Goal: Unclear

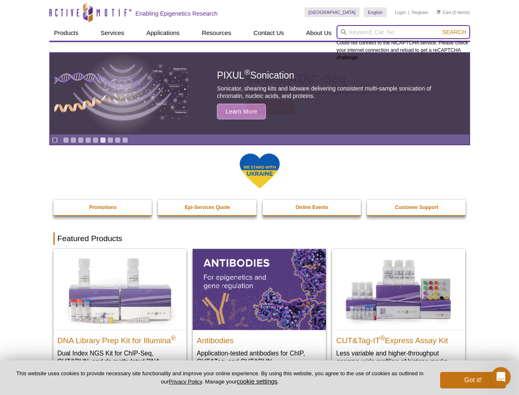
click at [403, 32] on input "search" at bounding box center [404, 32] width 134 height 14
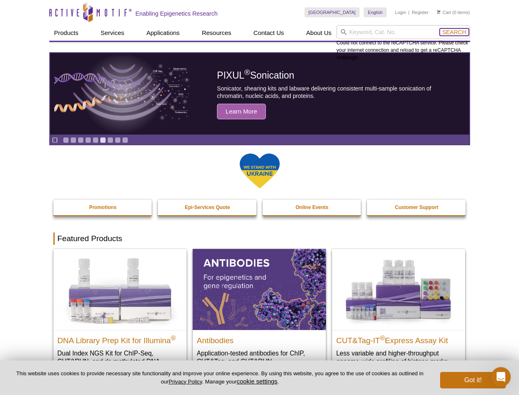
click at [454, 32] on span "Search" at bounding box center [454, 32] width 24 height 7
click at [55, 140] on icon "Pause" at bounding box center [54, 139] width 5 height 5
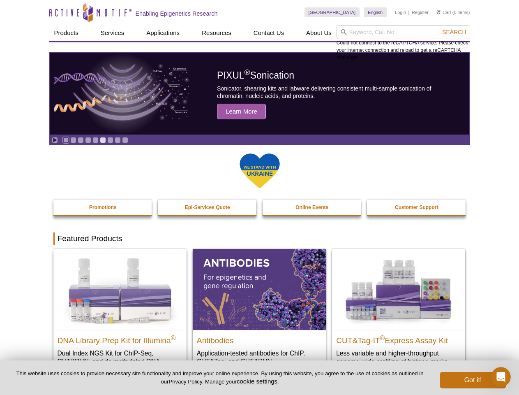
click at [66, 140] on link "Go to slide 1" at bounding box center [66, 140] width 6 height 6
click at [73, 140] on link "Go to slide 2" at bounding box center [73, 140] width 6 height 6
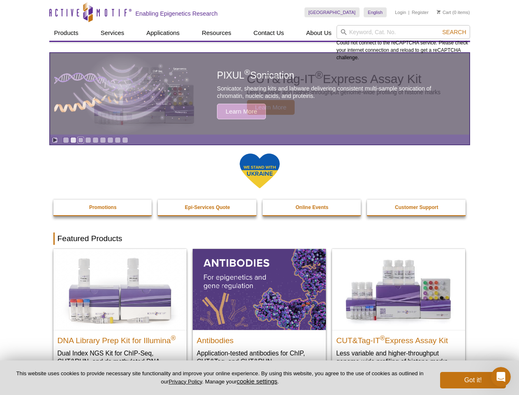
click at [81, 140] on link "Go to slide 3" at bounding box center [81, 140] width 6 height 6
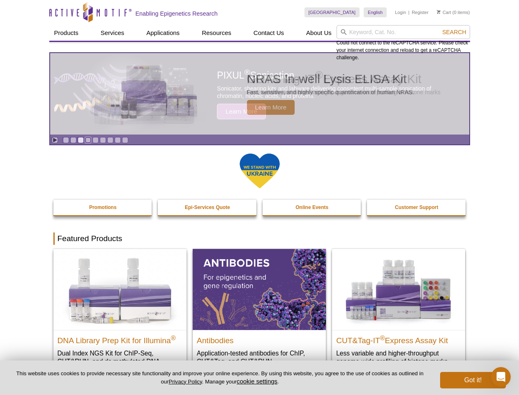
click at [88, 140] on link "Go to slide 4" at bounding box center [88, 140] width 6 height 6
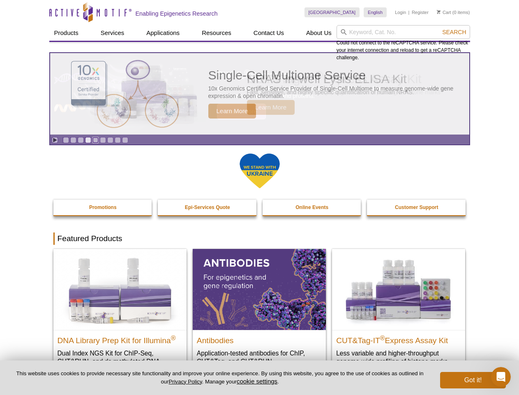
click at [95, 140] on link "Go to slide 5" at bounding box center [96, 140] width 6 height 6
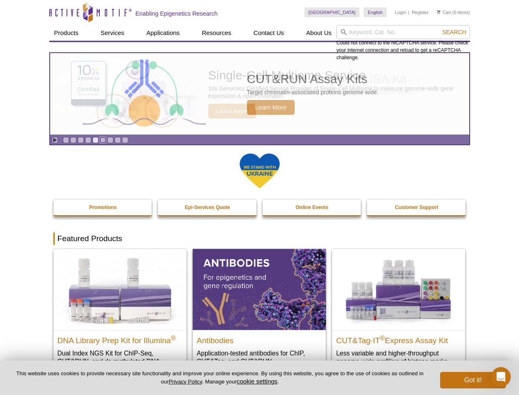
click at [103, 140] on link "Go to slide 6" at bounding box center [103, 140] width 6 height 6
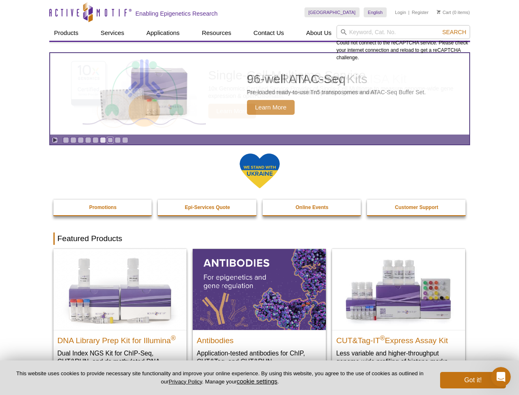
click at [110, 140] on link "Go to slide 7" at bounding box center [110, 140] width 6 height 6
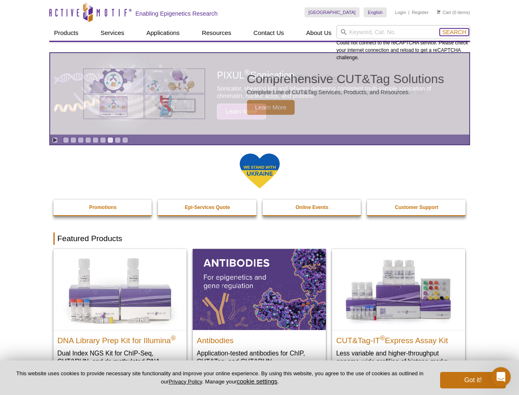
click at [454, 32] on span "Search" at bounding box center [454, 32] width 24 height 7
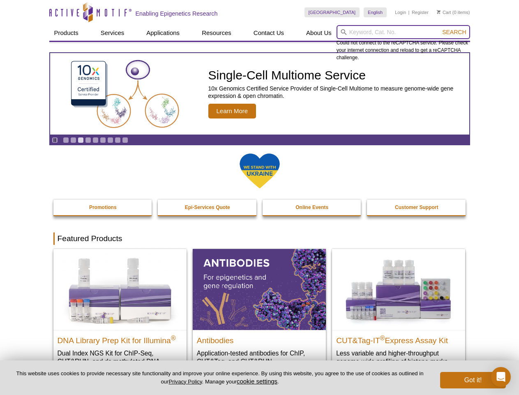
click at [403, 32] on input "search" at bounding box center [404, 32] width 134 height 14
click at [454, 32] on span "Search" at bounding box center [454, 32] width 24 height 7
click at [55, 140] on icon "Pause" at bounding box center [54, 139] width 5 height 5
click at [66, 140] on link "Go to slide 1" at bounding box center [66, 140] width 6 height 6
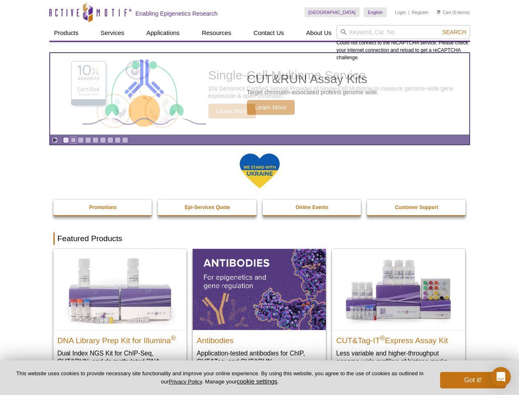
click at [73, 140] on link "Go to slide 2" at bounding box center [73, 140] width 6 height 6
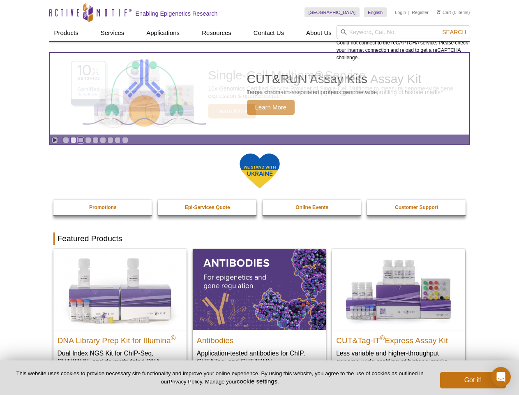
click at [81, 140] on link "Go to slide 3" at bounding box center [81, 140] width 6 height 6
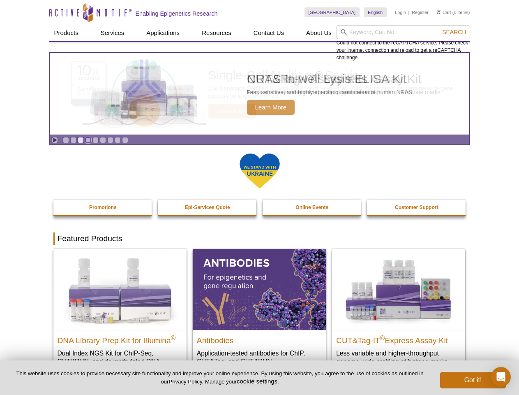
click at [88, 140] on link "Go to slide 4" at bounding box center [88, 140] width 6 height 6
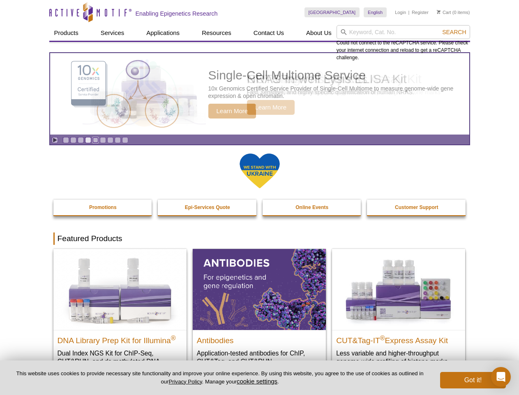
click at [95, 140] on link "Go to slide 5" at bounding box center [96, 140] width 6 height 6
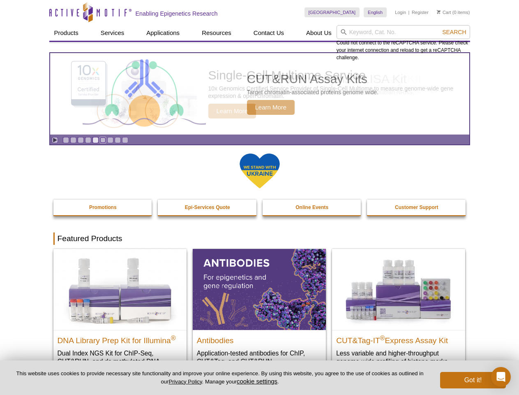
click at [103, 140] on link "Go to slide 6" at bounding box center [103, 140] width 6 height 6
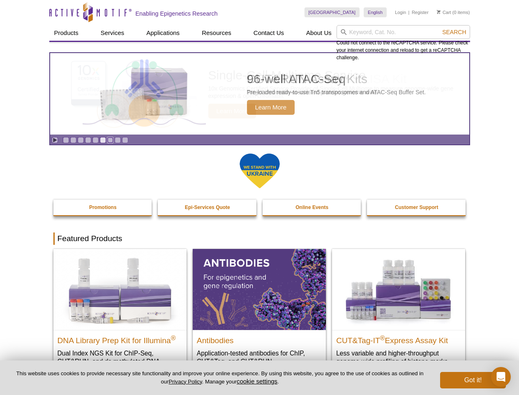
click at [110, 140] on link "Go to slide 7" at bounding box center [110, 140] width 6 height 6
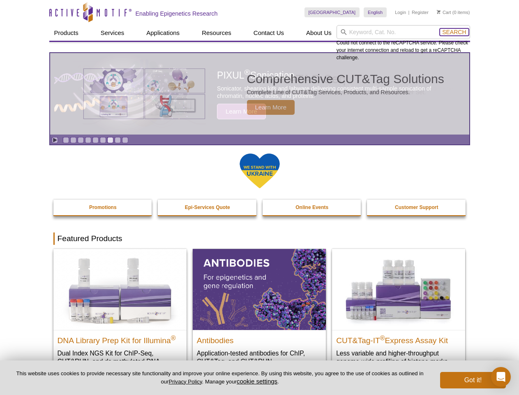
click at [454, 32] on span "Search" at bounding box center [454, 32] width 24 height 7
